Goal: Information Seeking & Learning: Learn about a topic

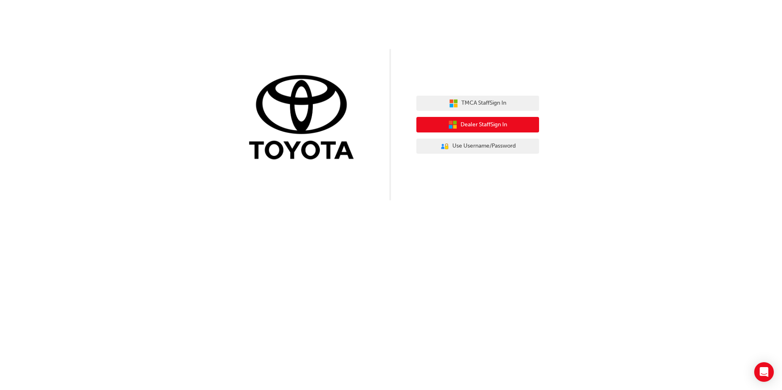
click at [452, 119] on button "Dealer Staff Sign In" at bounding box center [478, 125] width 123 height 16
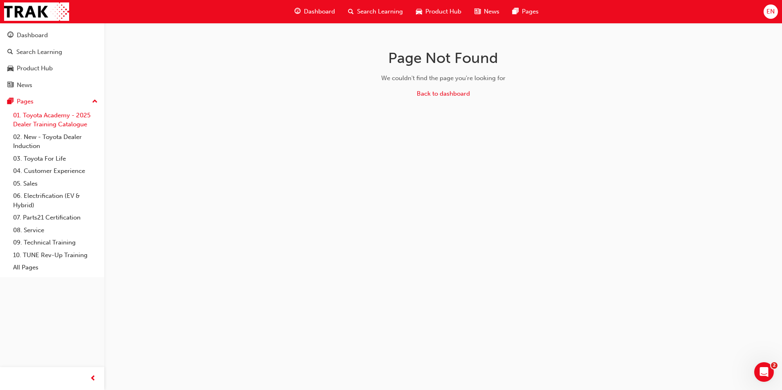
click at [73, 121] on link "01. Toyota Academy - 2025 Dealer Training Catalogue" at bounding box center [55, 120] width 91 height 22
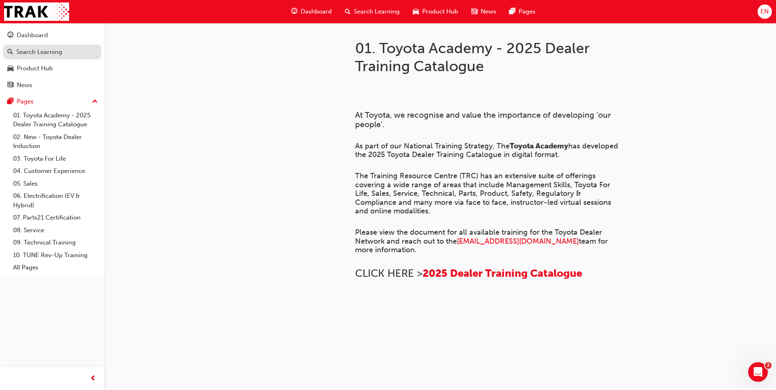
click at [67, 48] on div "Search Learning" at bounding box center [52, 52] width 90 height 10
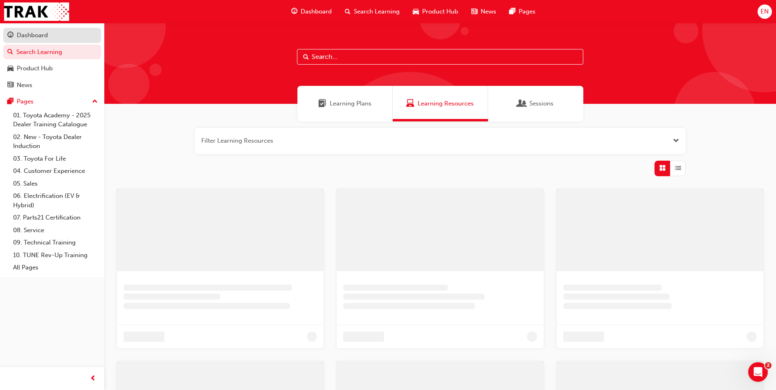
click at [67, 41] on link "Dashboard" at bounding box center [52, 35] width 98 height 15
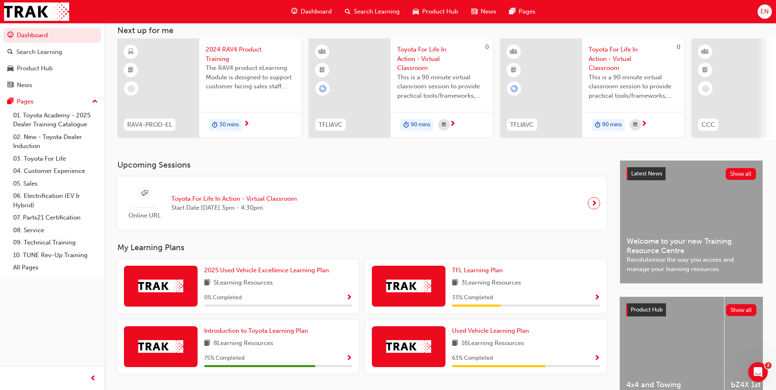
scroll to position [99, 0]
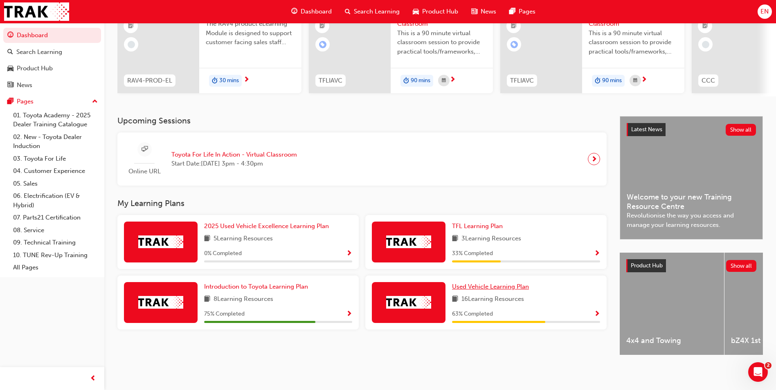
click at [521, 283] on span "Used Vehicle Learning Plan" at bounding box center [490, 286] width 77 height 7
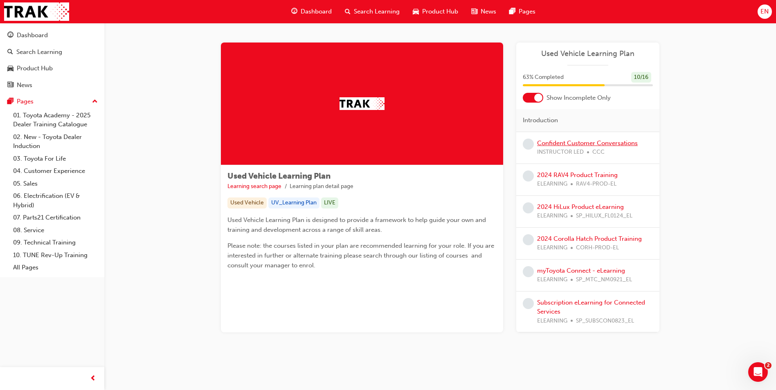
click at [568, 144] on link "Confident Customer Conversations" at bounding box center [587, 143] width 101 height 7
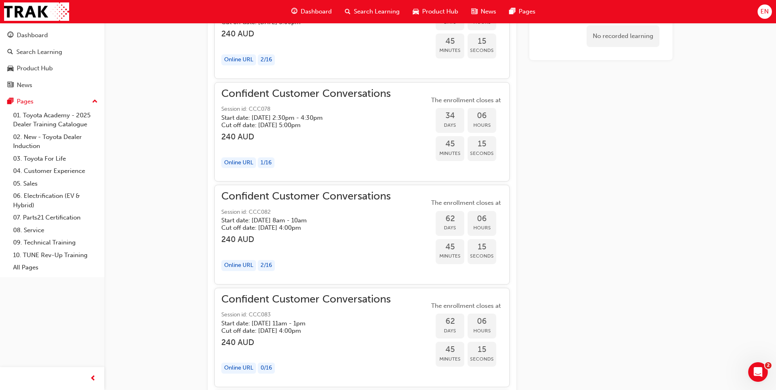
scroll to position [1264, 0]
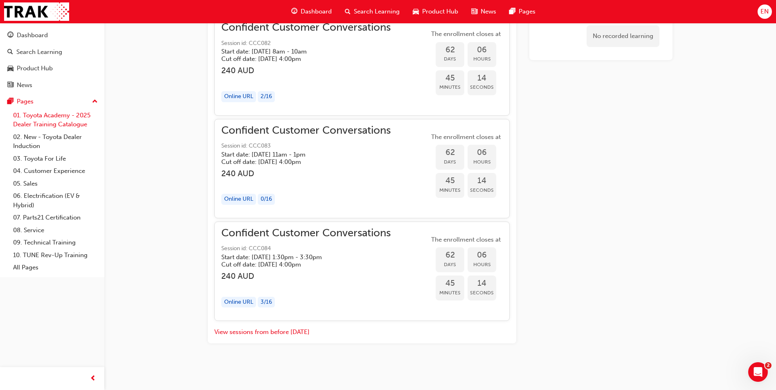
click at [41, 119] on link "01. Toyota Academy - 2025 Dealer Training Catalogue" at bounding box center [55, 120] width 91 height 22
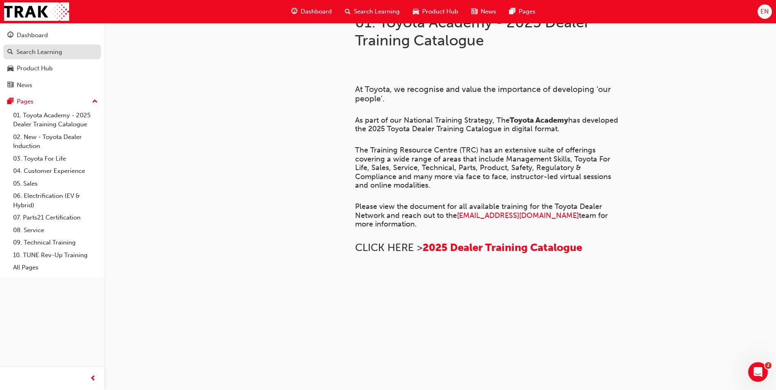
click at [36, 45] on link "Search Learning" at bounding box center [52, 52] width 98 height 15
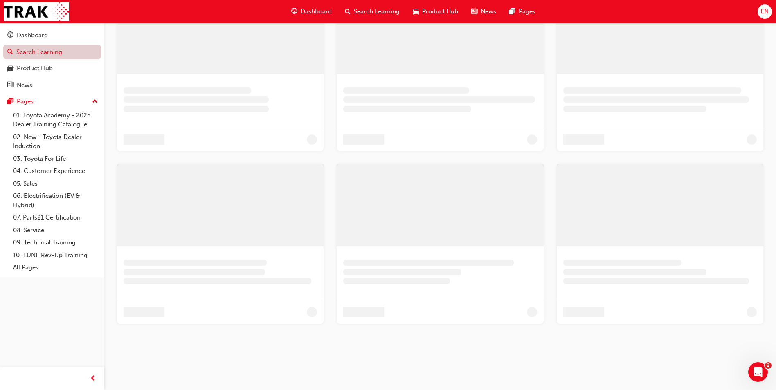
scroll to position [197, 0]
click at [37, 37] on div "Dashboard" at bounding box center [32, 35] width 31 height 9
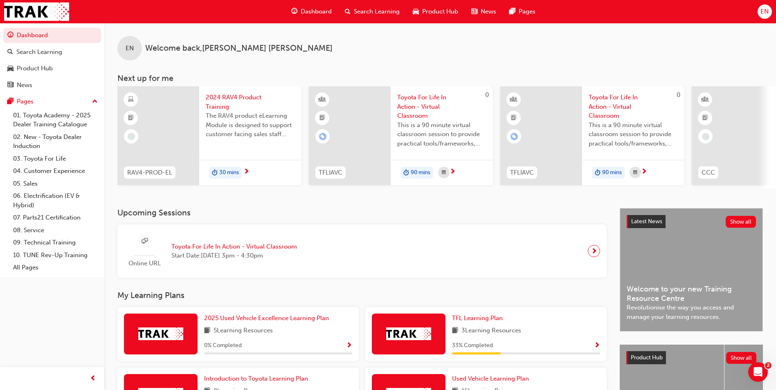
click at [201, 52] on span "Welcome back , [PERSON_NAME]" at bounding box center [238, 48] width 187 height 9
